Goal: Find specific page/section: Find specific page/section

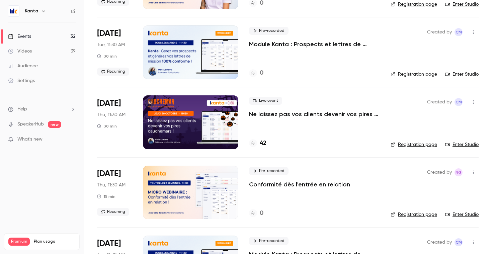
scroll to position [261, 0]
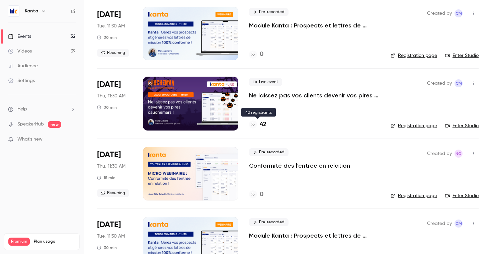
click at [264, 126] on h4 "42" at bounding box center [263, 124] width 7 height 9
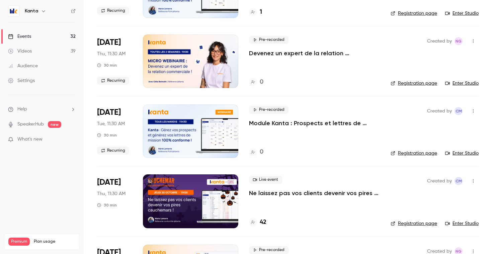
scroll to position [148, 0]
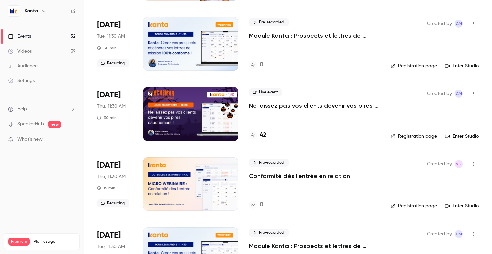
scroll to position [238, 0]
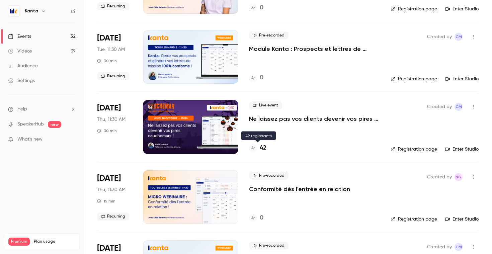
click at [264, 148] on h4 "42" at bounding box center [263, 148] width 7 height 9
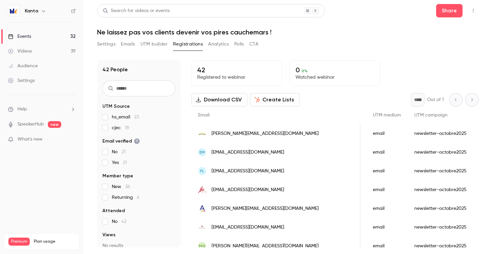
scroll to position [0, 490]
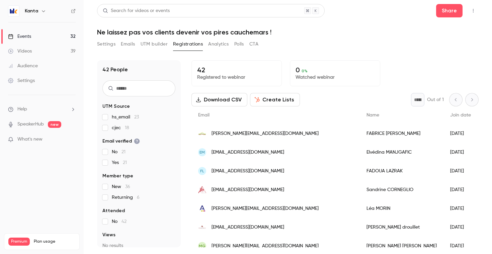
click at [54, 32] on link "Events 32" at bounding box center [42, 36] width 84 height 15
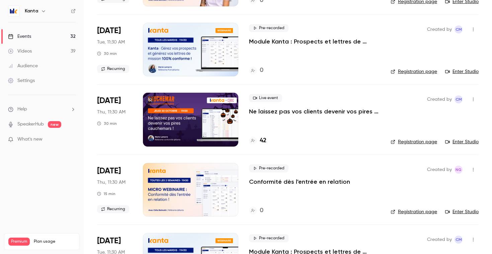
scroll to position [246, 0]
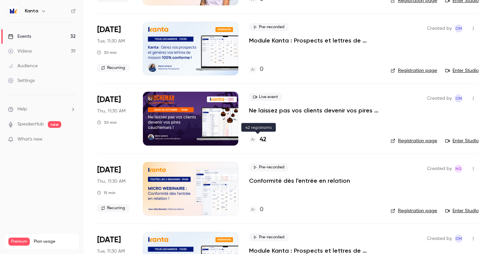
click at [263, 138] on h4 "42" at bounding box center [263, 139] width 7 height 9
